Goal: Task Accomplishment & Management: Use online tool/utility

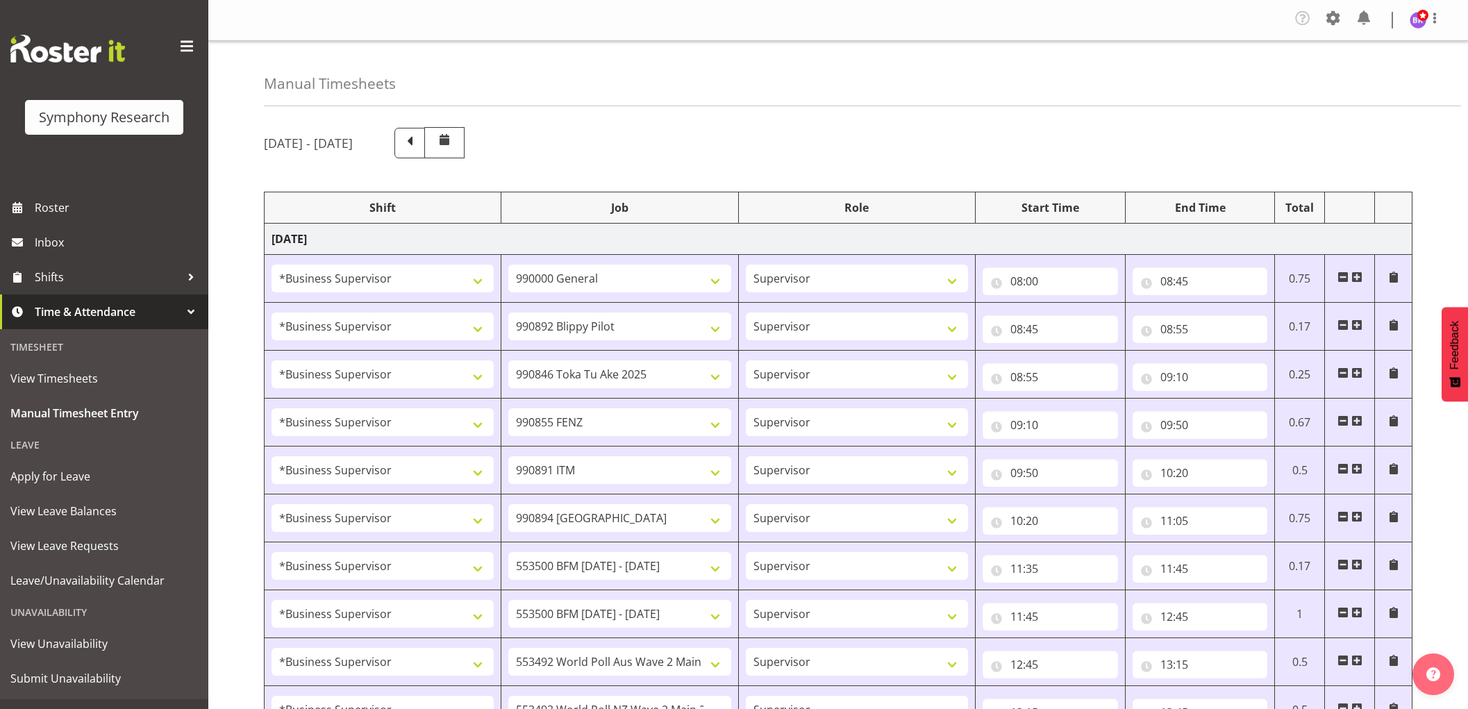
select select "1607"
select select "743"
select select "1607"
select select "10574"
select select "1607"
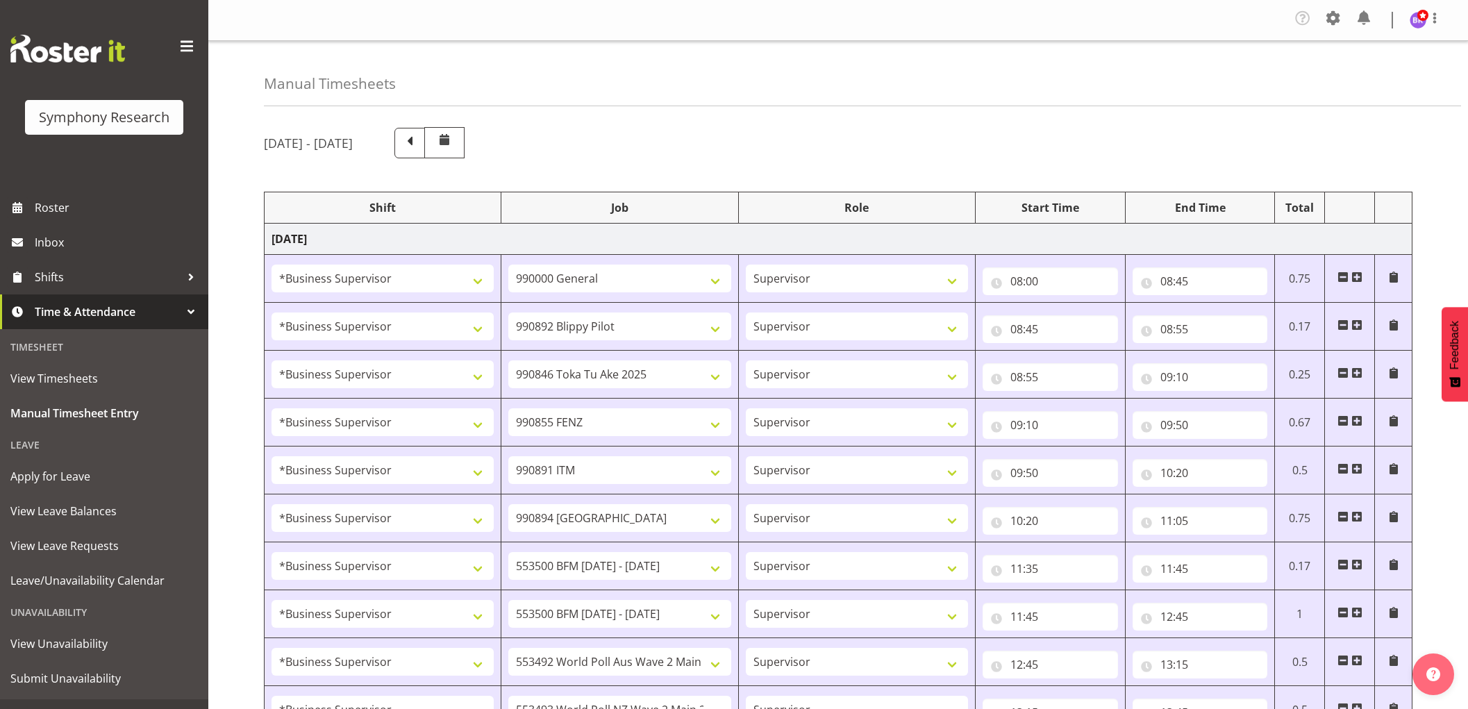
select select "9426"
select select "1607"
select select "9636"
select select "1607"
select select "10549"
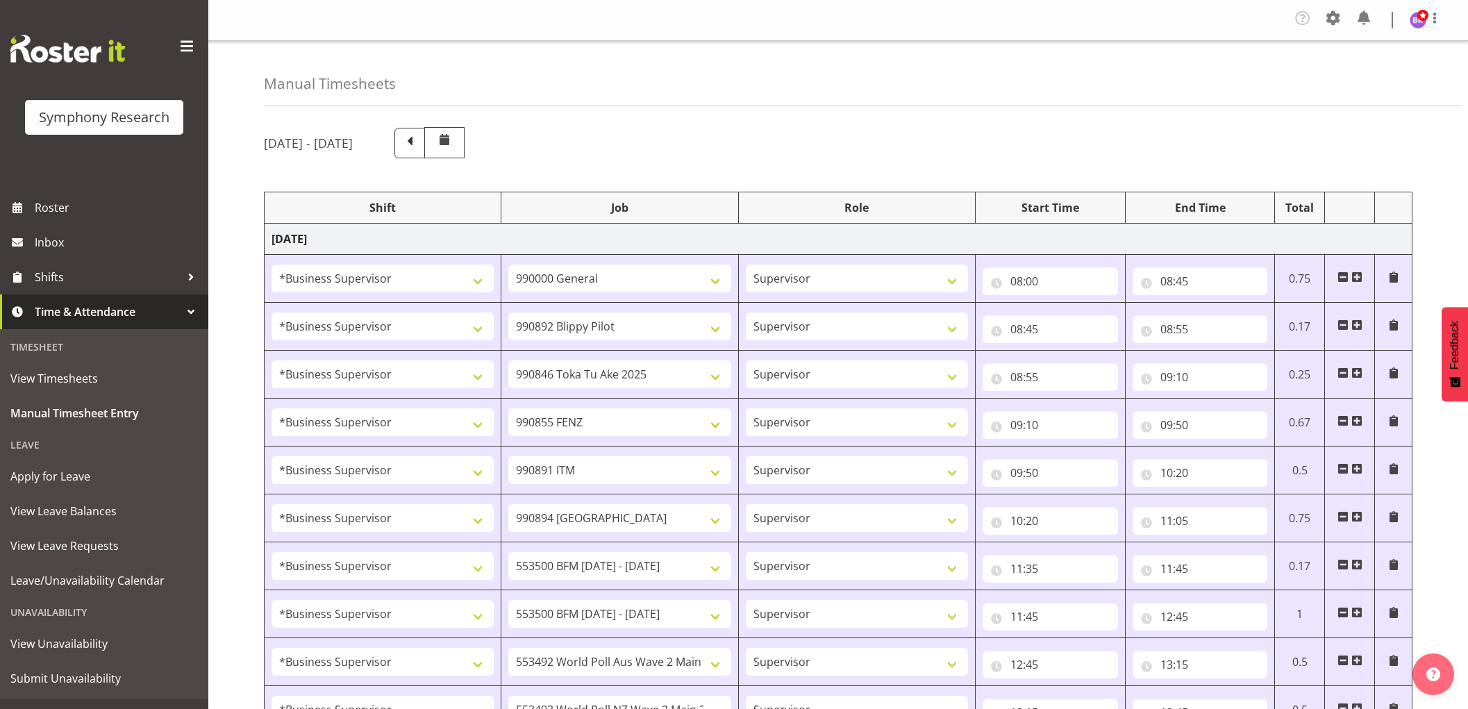
select select "1607"
select select "10576"
select select "1607"
select select "10242"
select select "1607"
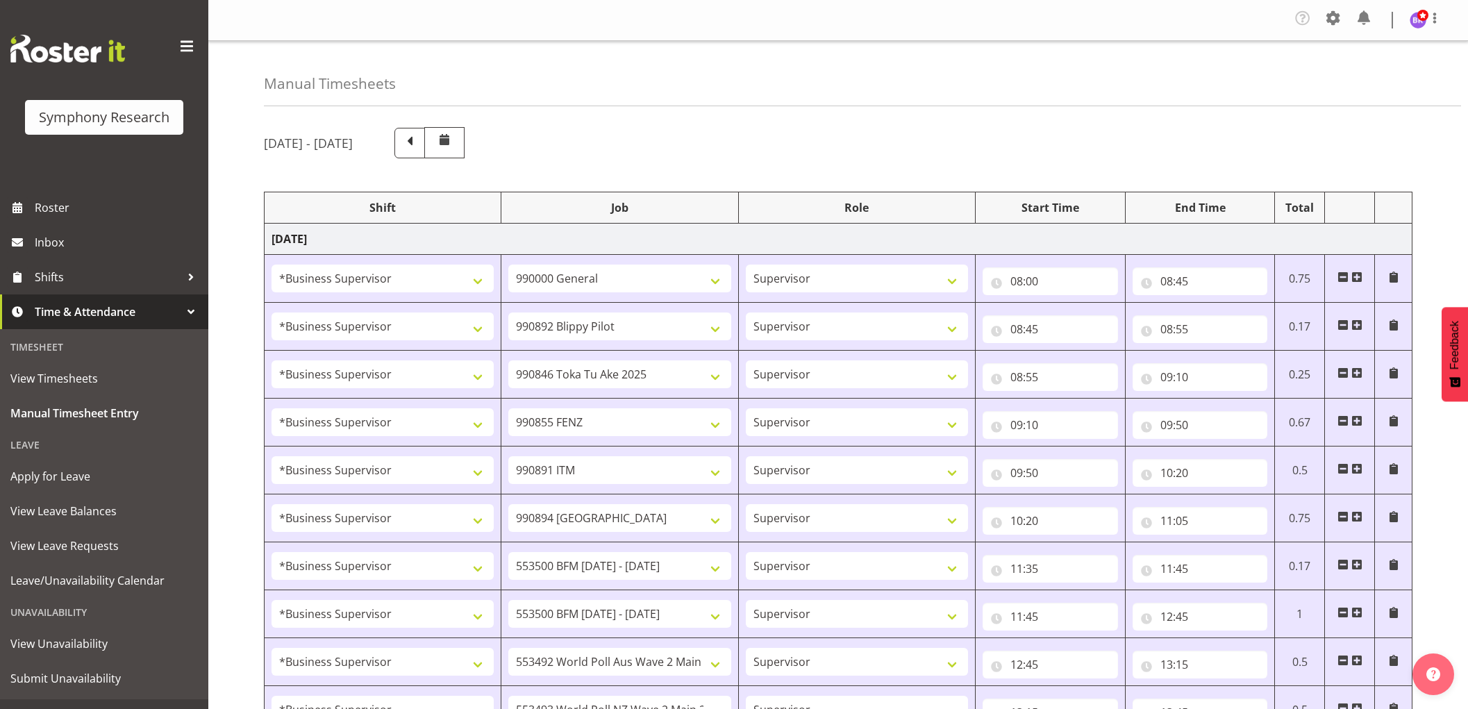
select select "10242"
select select "1607"
select select "10499"
select select "1607"
select select "10527"
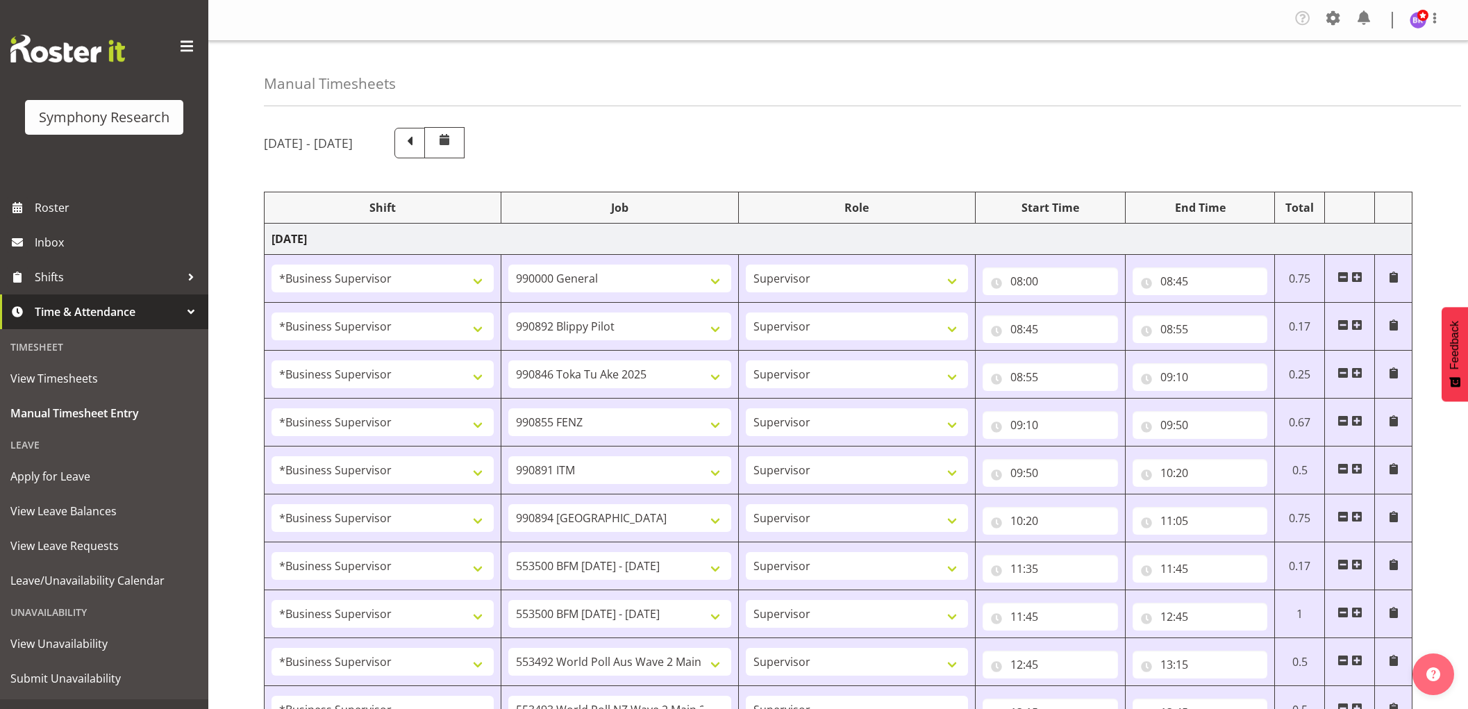
select select "1607"
select select "10585"
select select "1607"
select select "10587"
select select "1607"
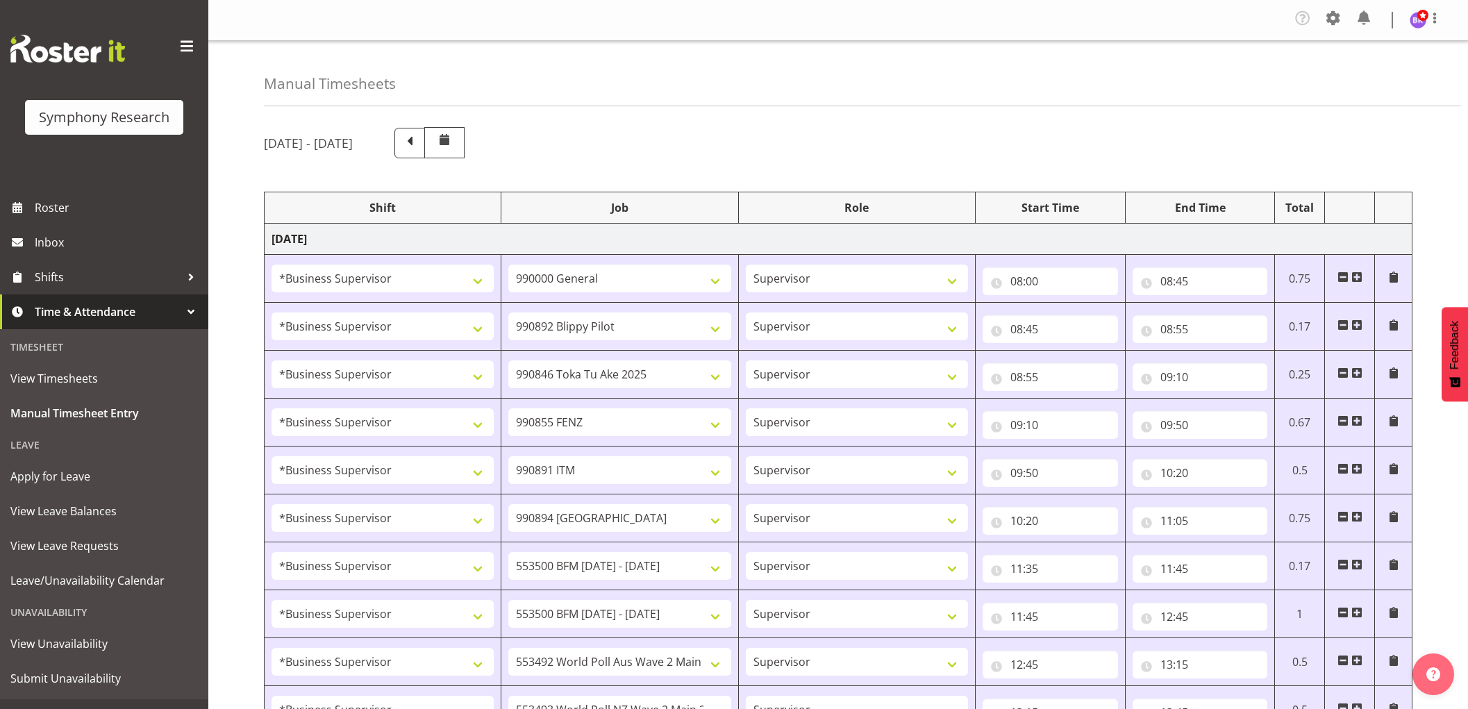
select select "743"
select select "1607"
select select "743"
select select "1607"
select select "10585"
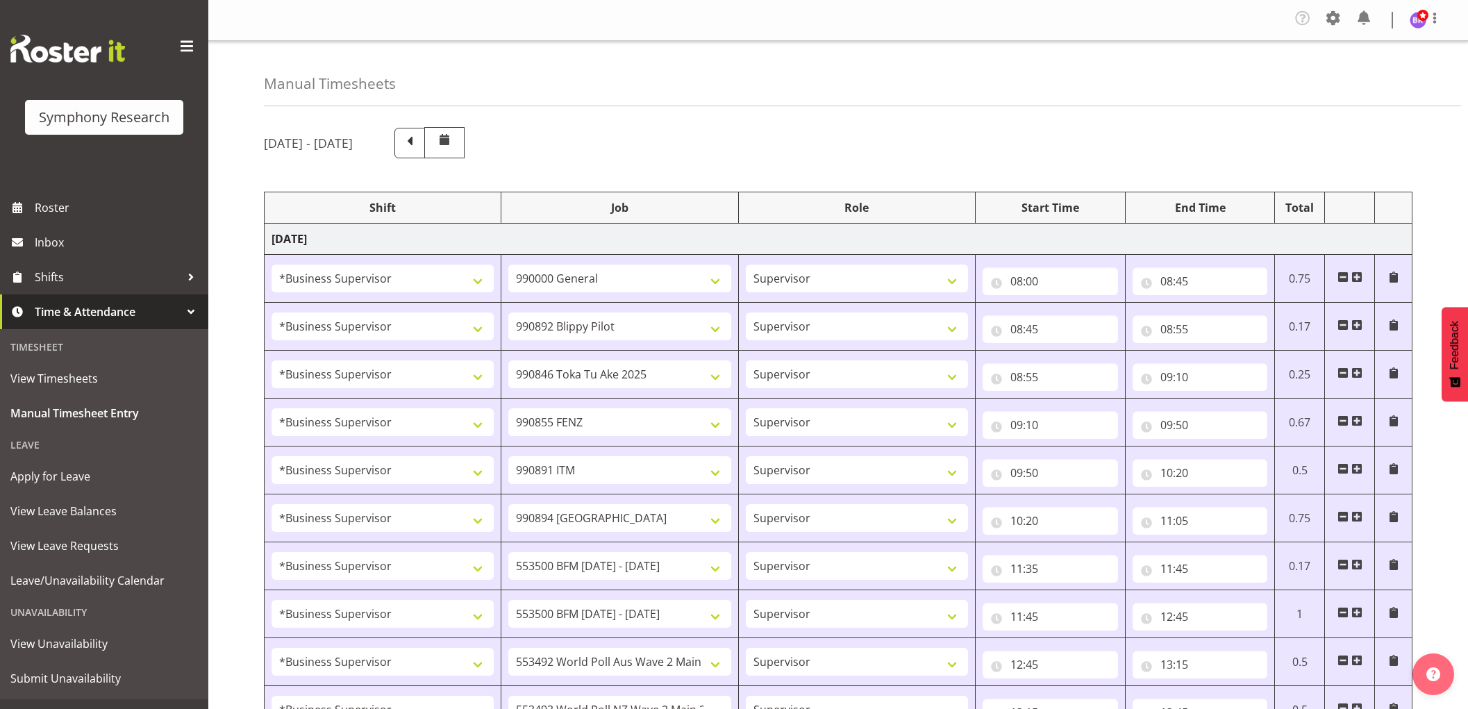
select select "1607"
select select "10585"
select select "47"
select select "1607"
select select "10499"
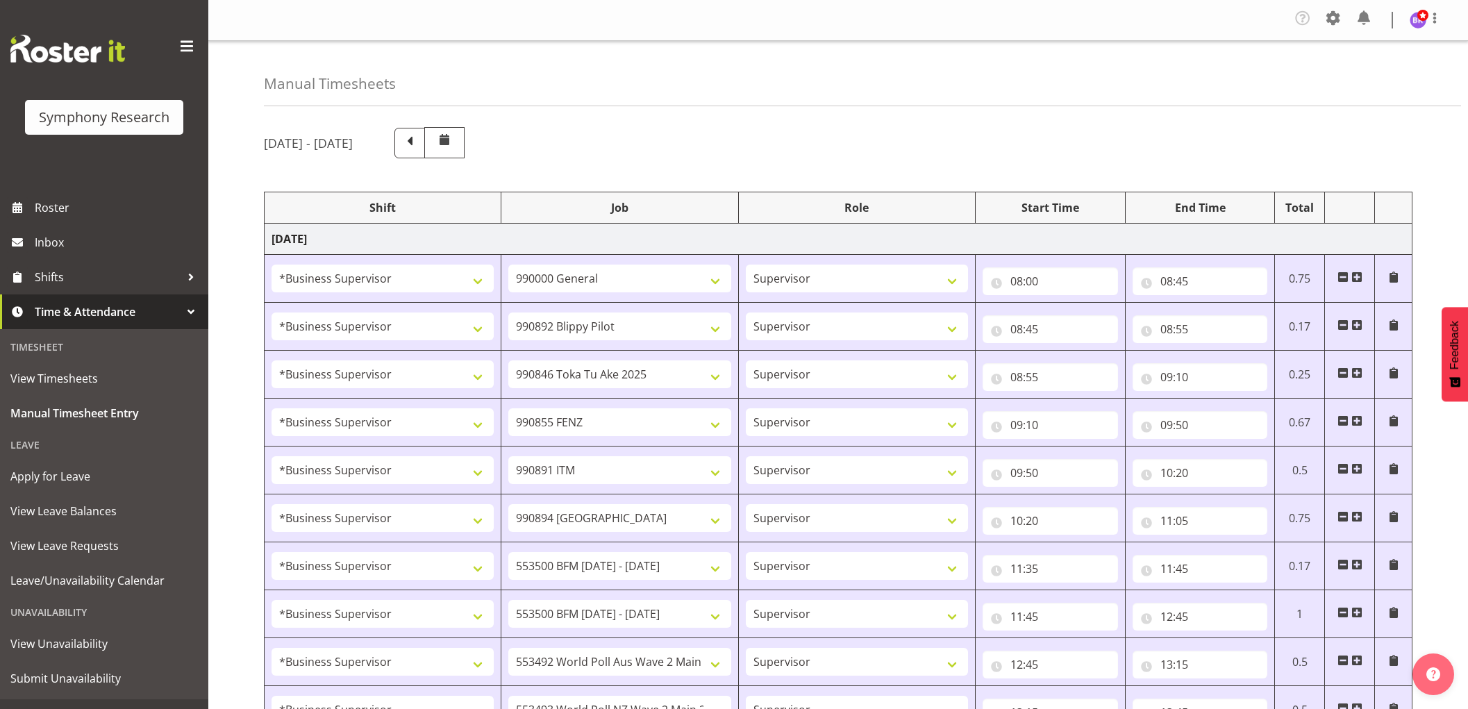
select select "1607"
select select "10527"
select select "1607"
select select "10242"
select select "1607"
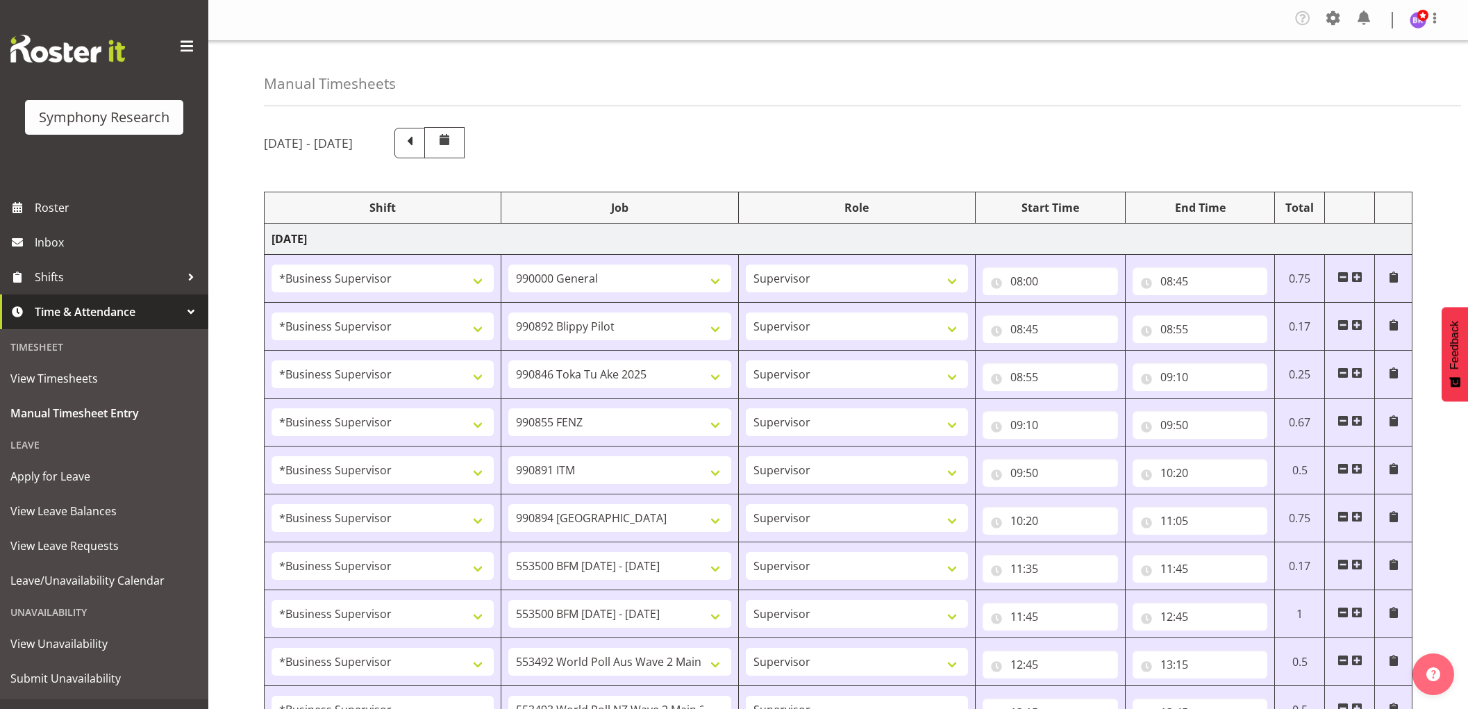
select select "9636"
select select "1607"
select select "10587"
select select "16"
select select "50"
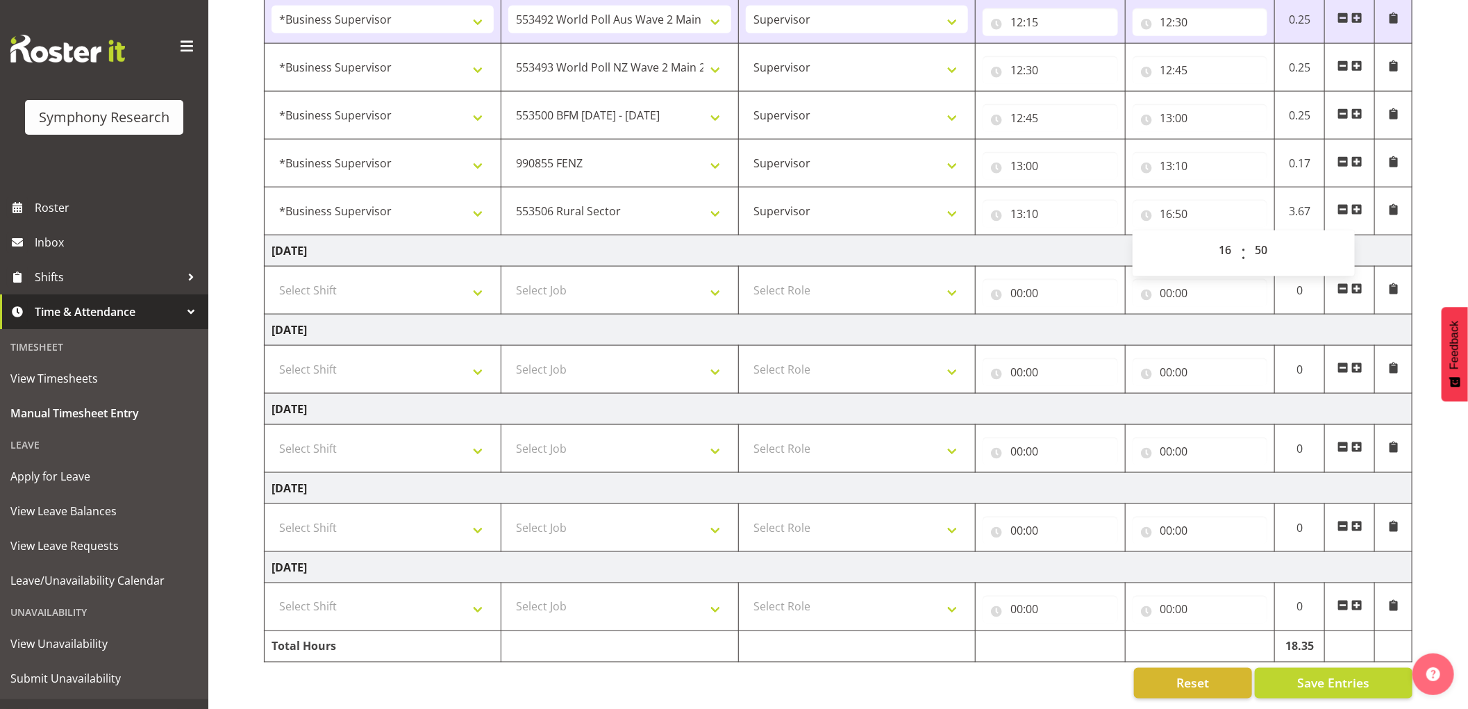
scroll to position [1073, 0]
click at [1315, 674] on span "Save Entries" at bounding box center [1333, 683] width 72 height 18
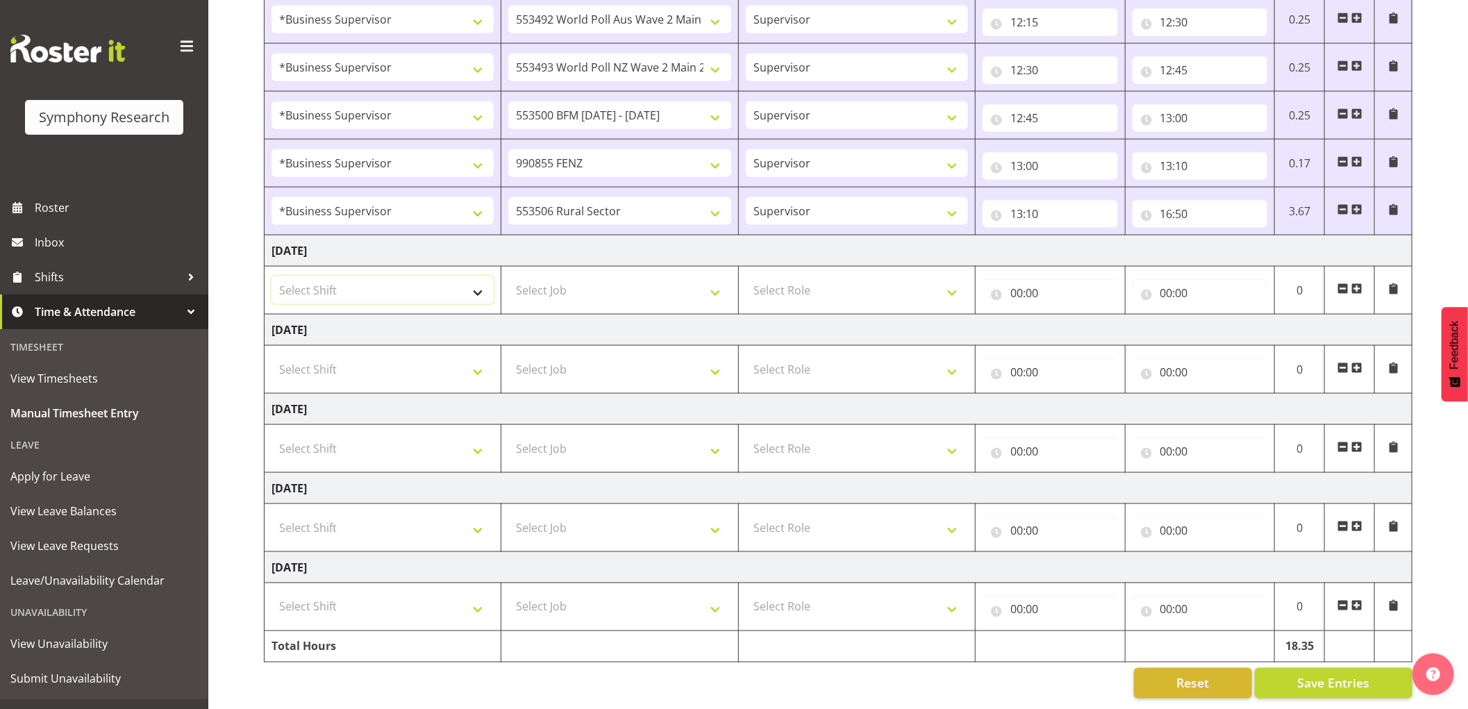
click at [408, 276] on select "Select Shift !!Weekend Residential (Roster IT Shift Label) *Business 9/10am ~ 4…" at bounding box center [383, 290] width 222 height 28
select select "1607"
click at [272, 276] on select "Select Shift !!Weekend Residential (Roster IT Shift Label) *Business 9/10am ~ 4…" at bounding box center [383, 290] width 222 height 28
click at [602, 276] on select "Select Job 550060 IF Admin 553492 World Poll Aus Wave 2 Main 2025 553493 World …" at bounding box center [619, 290] width 222 height 28
select select "743"
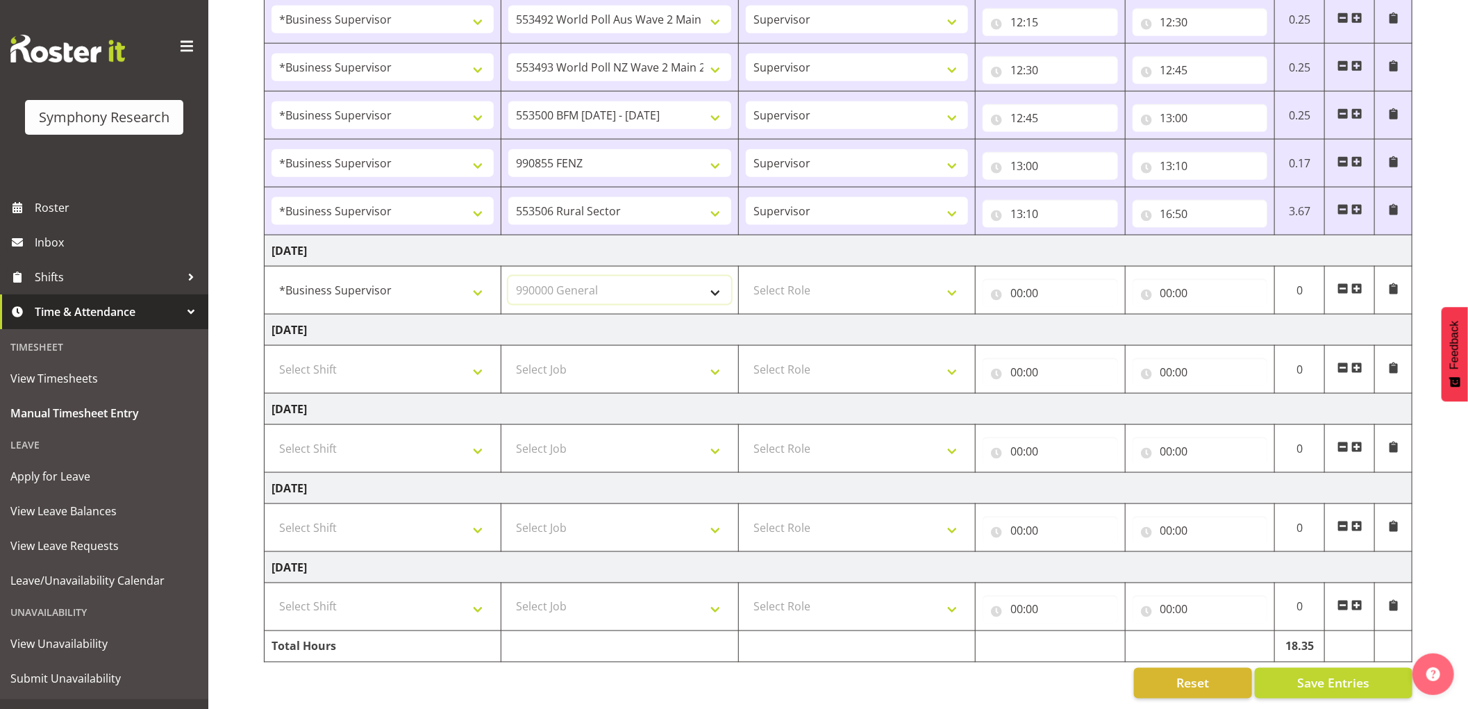
click at [508, 276] on select "Select Job 550060 IF Admin 553492 World Poll Aus Wave 2 Main 2025 553493 World …" at bounding box center [619, 290] width 222 height 28
click at [774, 280] on select "Select Role Supervisor Interviewing Briefing" at bounding box center [857, 290] width 222 height 28
select select "45"
click at [746, 276] on select "Select Role Supervisor Interviewing Briefing" at bounding box center [857, 290] width 222 height 28
click at [1017, 279] on input "00:00" at bounding box center [1050, 293] width 135 height 28
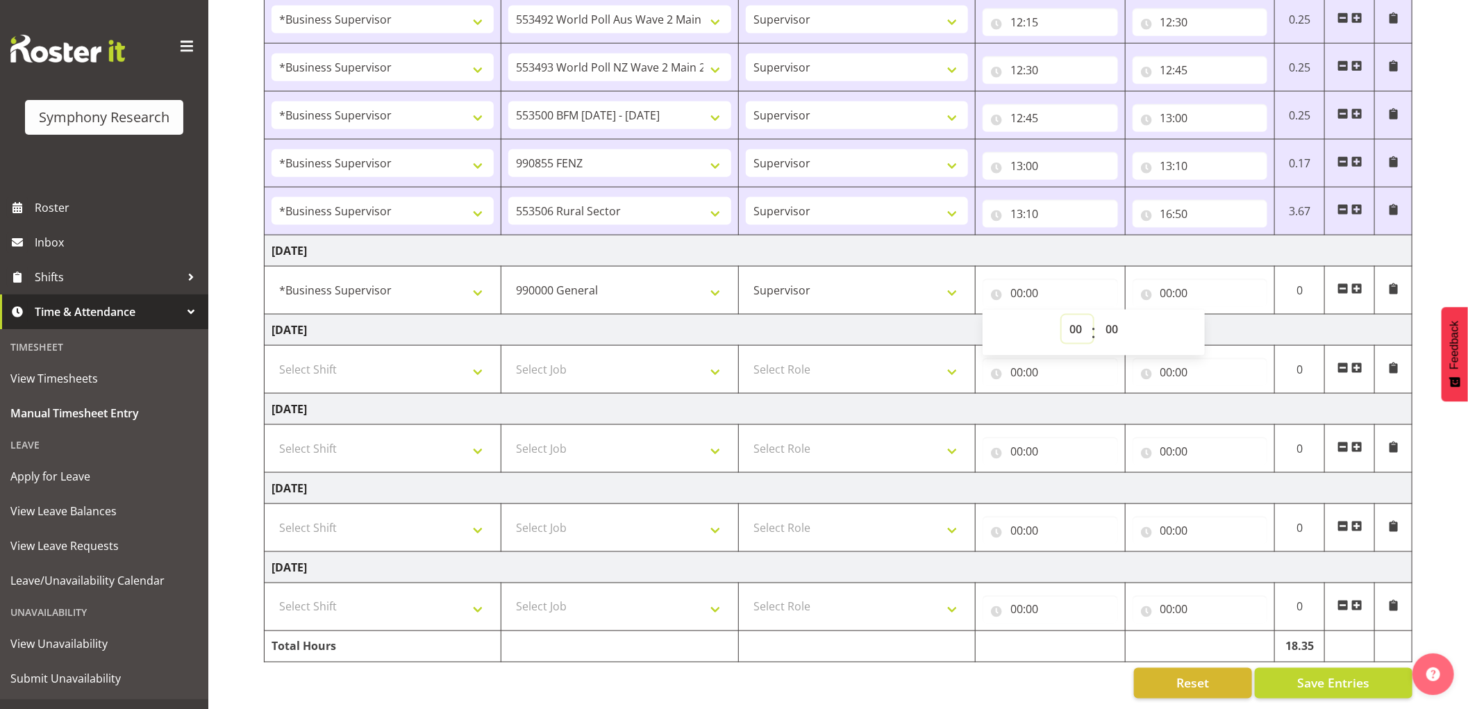
click at [1073, 315] on select "00 01 02 03 04 05 06 07 08 09 10 11 12 13 14 15 16 17 18 19 20 21 22 23" at bounding box center [1077, 329] width 31 height 28
select select "8"
click at [1062, 315] on select "00 01 02 03 04 05 06 07 08 09 10 11 12 13 14 15 16 17 18 19 20 21 22 23" at bounding box center [1077, 329] width 31 height 28
type input "08:00"
click at [1114, 320] on select "00 01 02 03 04 05 06 07 08 09 10 11 12 13 14 15 16 17 18 19 20 21 22 23 24 25 2…" at bounding box center [1113, 329] width 31 height 28
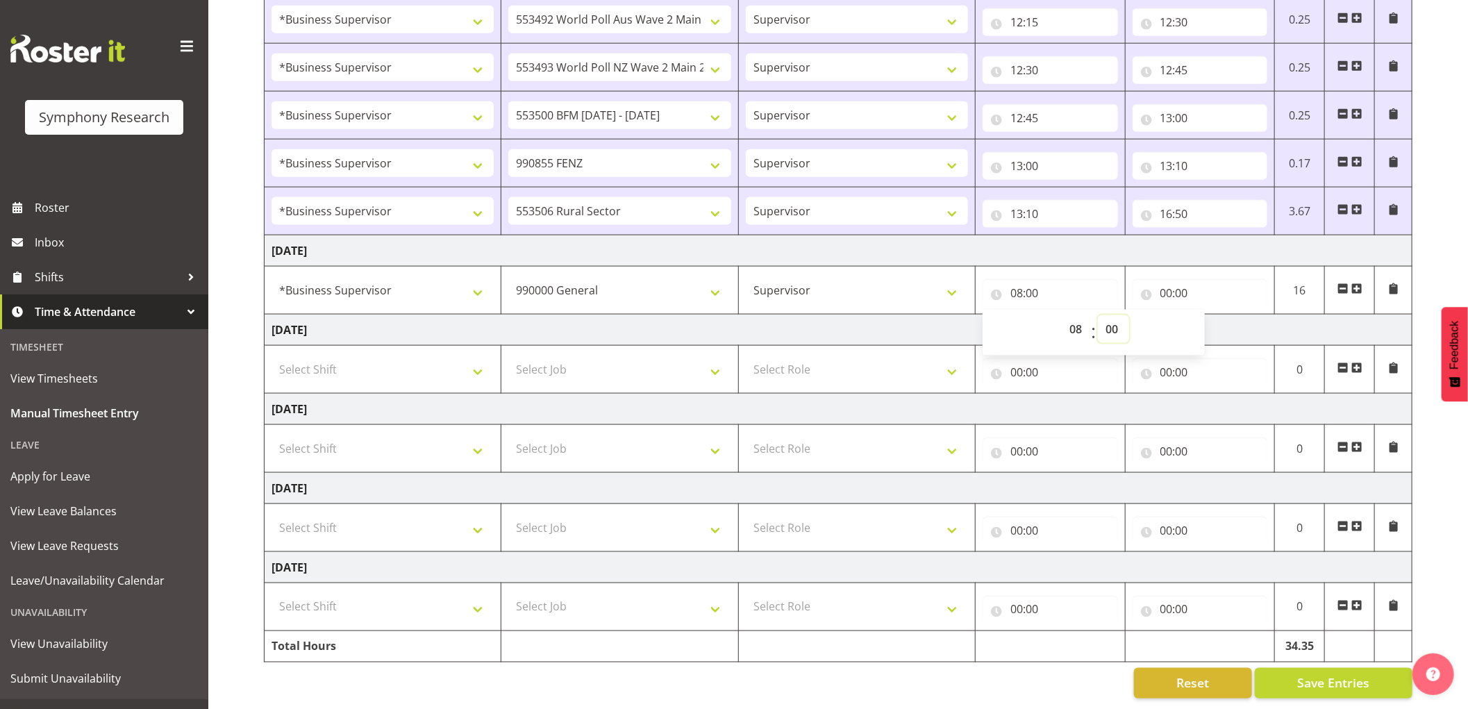
select select "10"
click at [1098, 315] on select "00 01 02 03 04 05 06 07 08 09 10 11 12 13 14 15 16 17 18 19 20 21 22 23 24 25 2…" at bounding box center [1113, 329] width 31 height 28
type input "08:10"
click at [1162, 279] on input "00:00" at bounding box center [1200, 293] width 135 height 28
click at [1223, 321] on select "00 01 02 03 04 05 06 07 08 09 10 11 12 13 14 15 16 17 18 19 20 21 22 23" at bounding box center [1227, 329] width 31 height 28
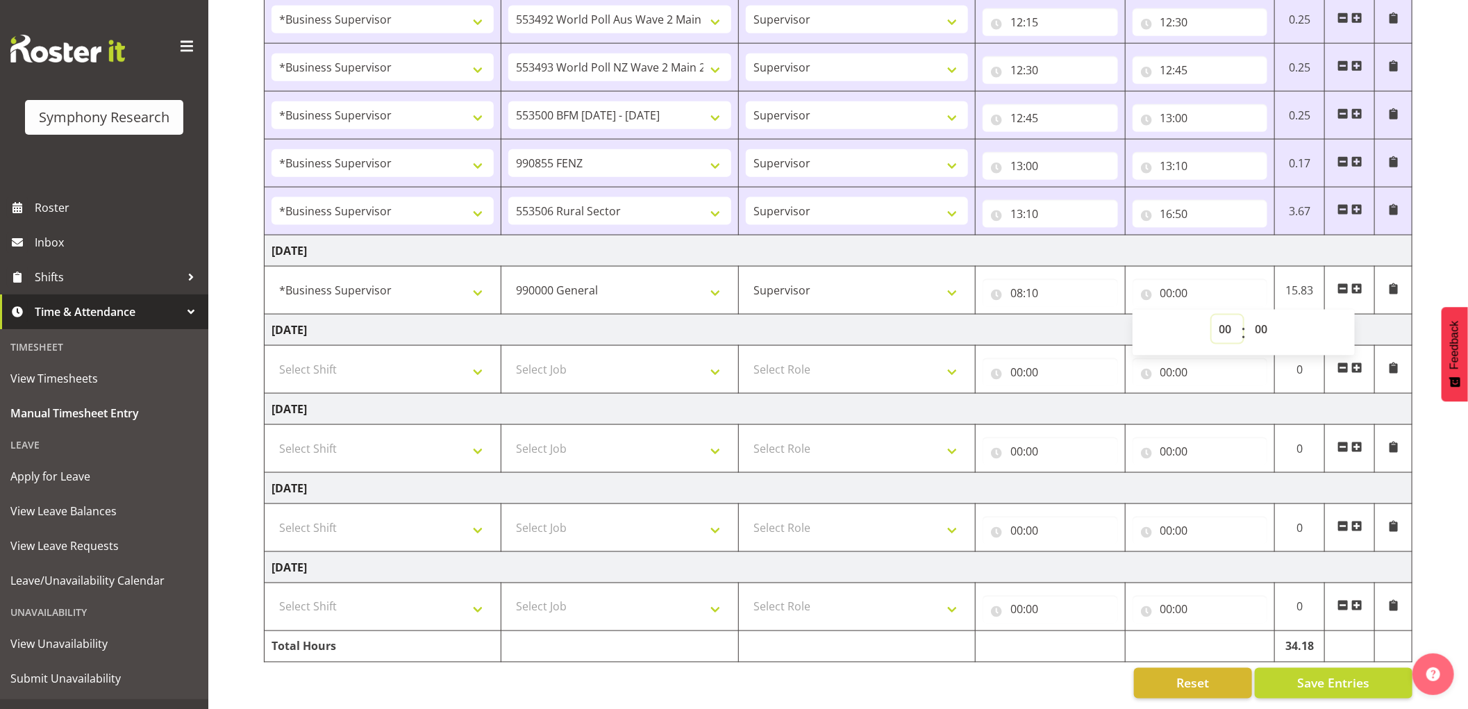
select select "9"
click at [1212, 315] on select "00 01 02 03 04 05 06 07 08 09 10 11 12 13 14 15 16 17 18 19 20 21 22 23" at bounding box center [1227, 329] width 31 height 28
type input "09:00"
click at [1346, 674] on span "Save Entries" at bounding box center [1333, 683] width 72 height 18
